Goal: Book appointment/travel/reservation

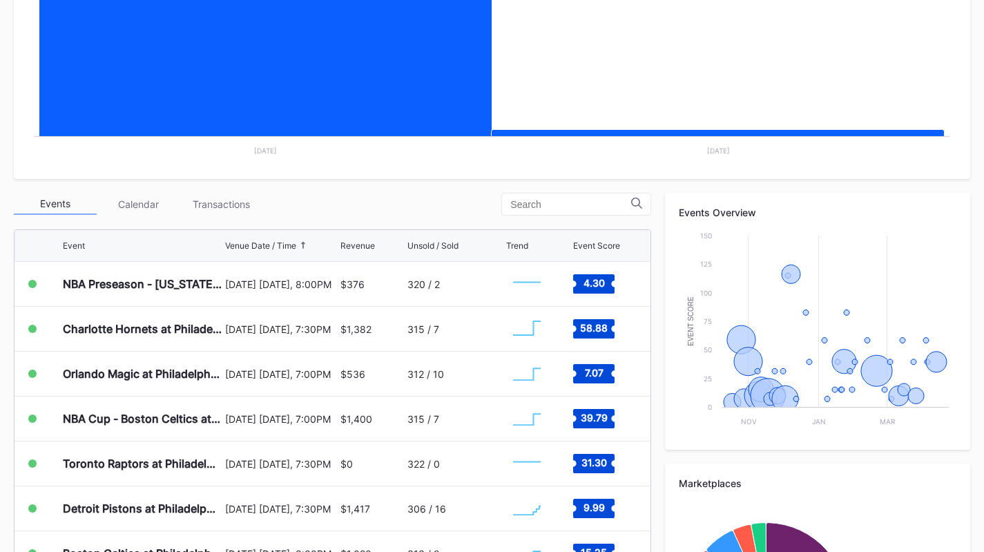
scroll to position [308, 0]
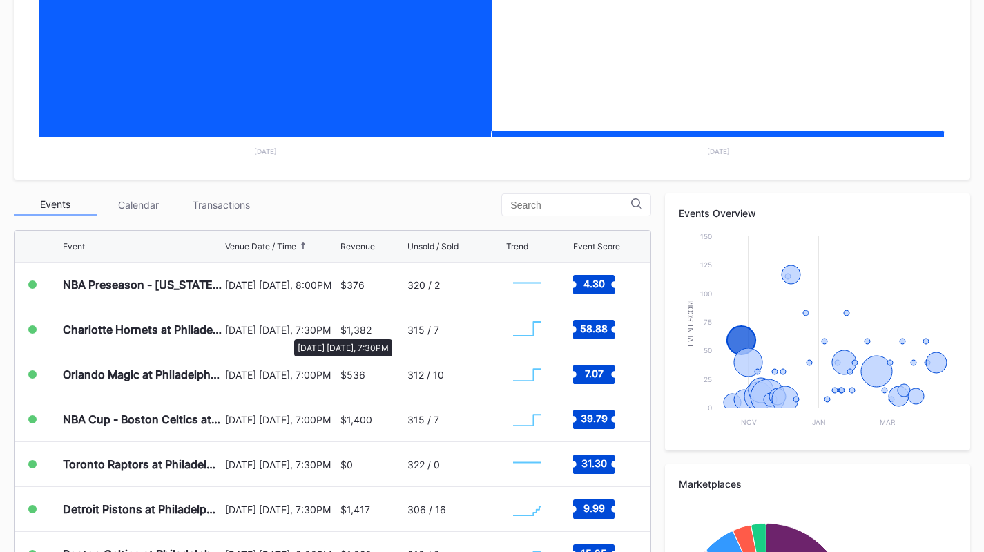
click at [287, 332] on div "[DATE] [DATE], 7:30PM" at bounding box center [280, 330] width 111 height 12
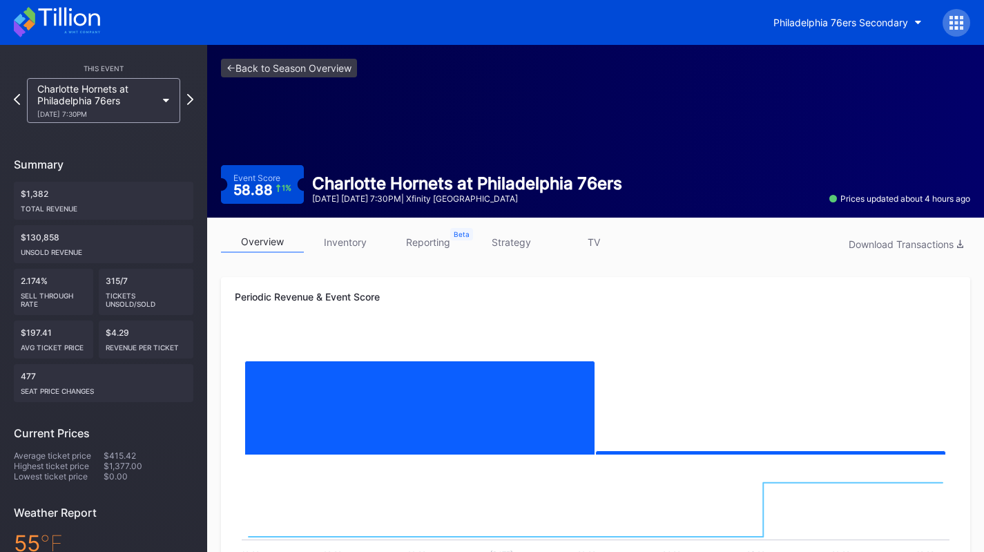
click at [73, 37] on icon at bounding box center [57, 22] width 86 height 30
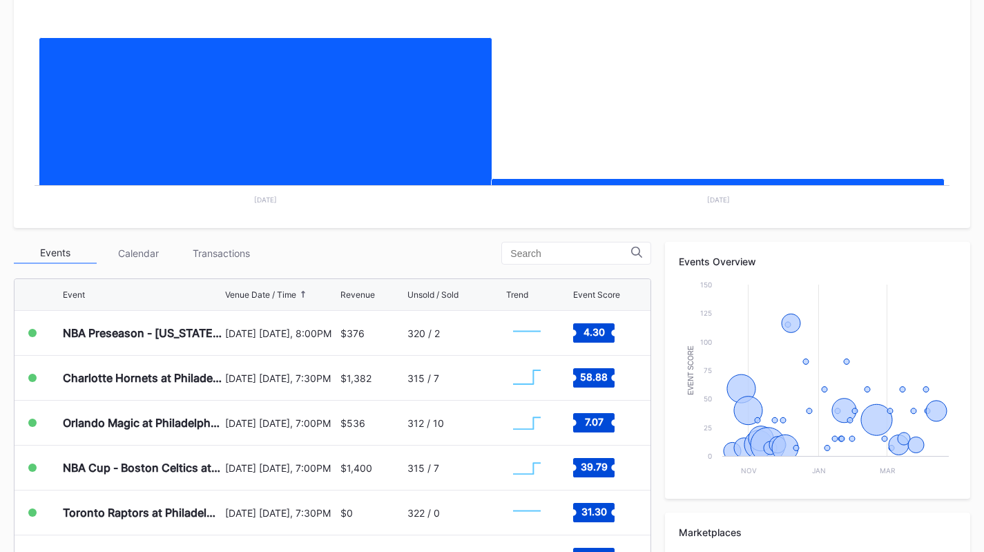
scroll to position [262, 0]
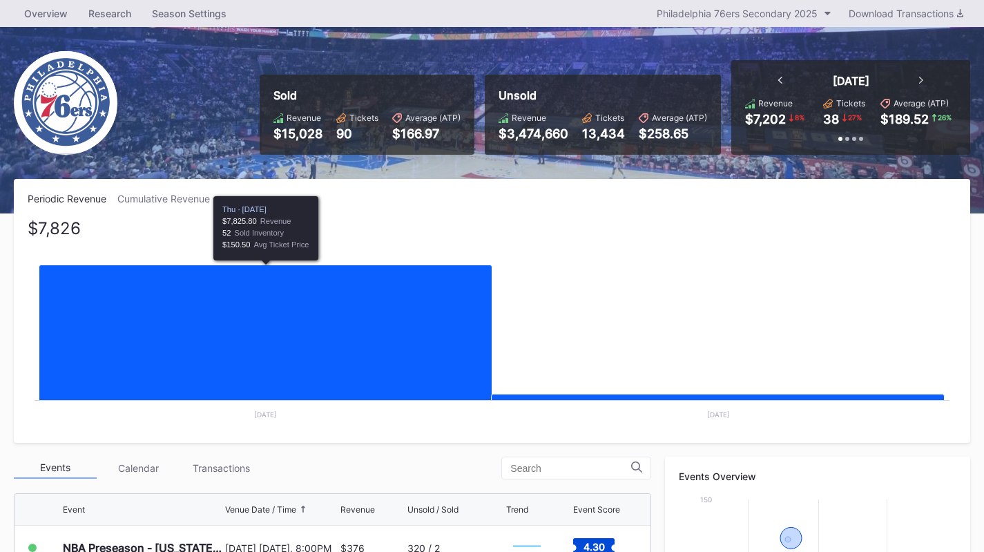
scroll to position [46, 0]
